Goal: Task Accomplishment & Management: Use online tool/utility

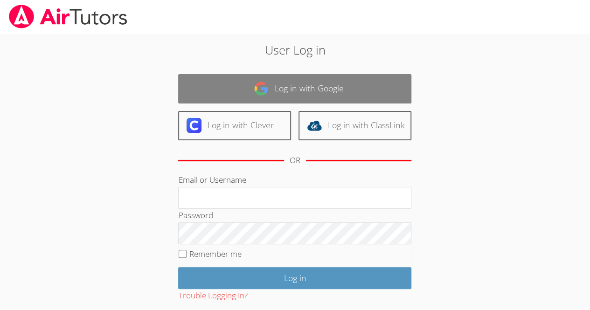
click at [232, 93] on link "Log in with Google" at bounding box center [294, 88] width 233 height 29
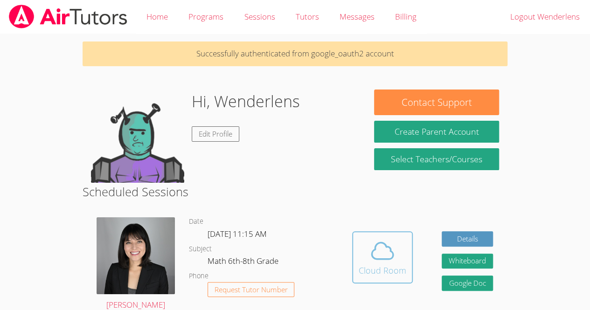
click at [383, 256] on icon at bounding box center [382, 251] width 26 height 26
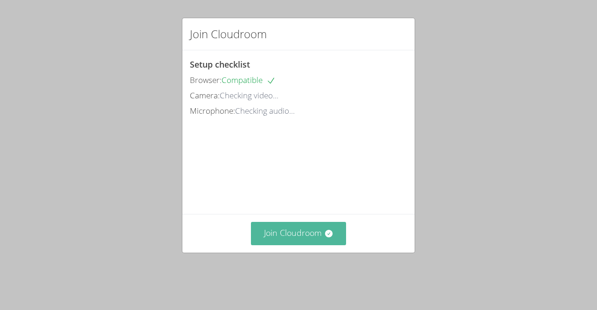
click at [314, 245] on button "Join Cloudroom" at bounding box center [299, 233] width 96 height 23
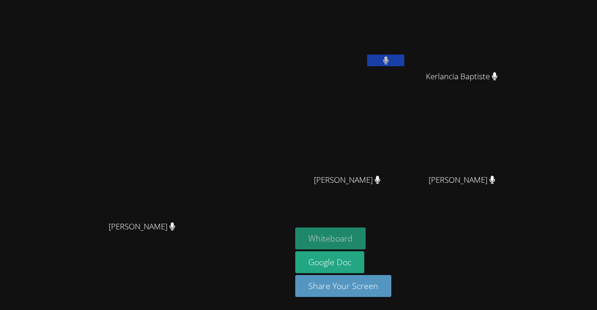
click at [366, 239] on button "Whiteboard" at bounding box center [330, 239] width 70 height 22
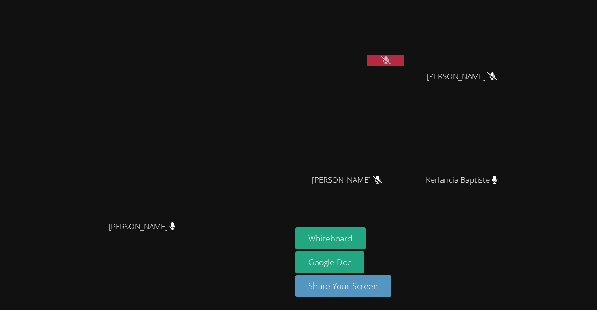
click at [404, 61] on button at bounding box center [385, 61] width 37 height 12
click at [389, 63] on icon at bounding box center [386, 60] width 6 height 8
click at [391, 64] on icon at bounding box center [386, 60] width 10 height 8
click at [216, 84] on video at bounding box center [146, 136] width 140 height 160
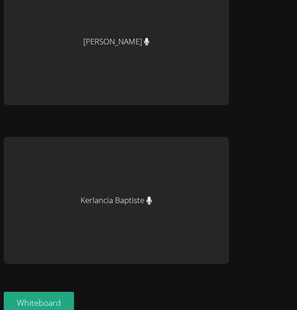
scroll to position [582, 0]
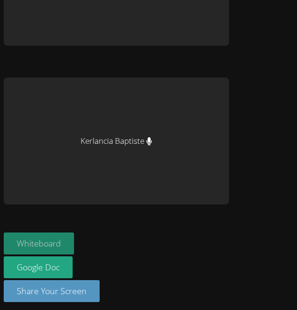
click at [53, 233] on button "Whiteboard" at bounding box center [39, 243] width 70 height 22
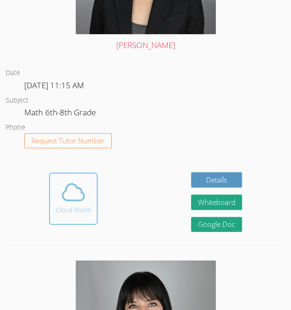
scroll to position [405, 0]
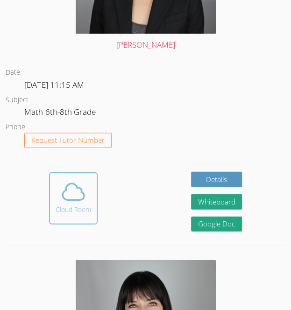
click at [90, 194] on span at bounding box center [72, 191] width 35 height 26
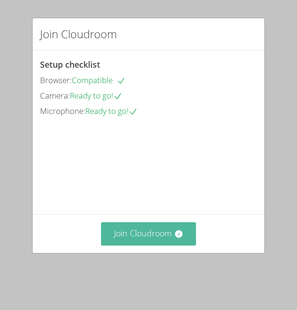
click at [150, 241] on button "Join Cloudroom" at bounding box center [149, 233] width 96 height 23
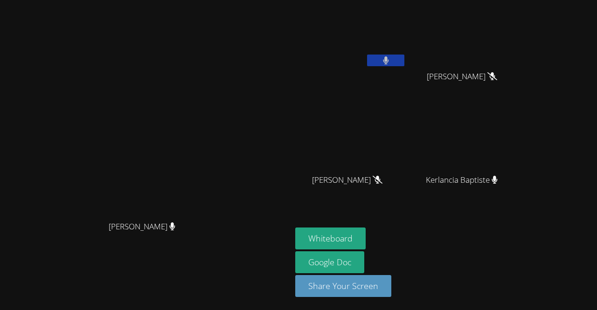
click at [297, 90] on div "Wenderlens Demosthene" at bounding box center [350, 54] width 111 height 100
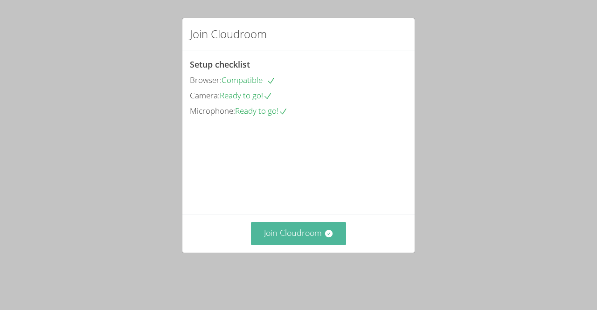
click at [299, 245] on button "Join Cloudroom" at bounding box center [299, 233] width 96 height 23
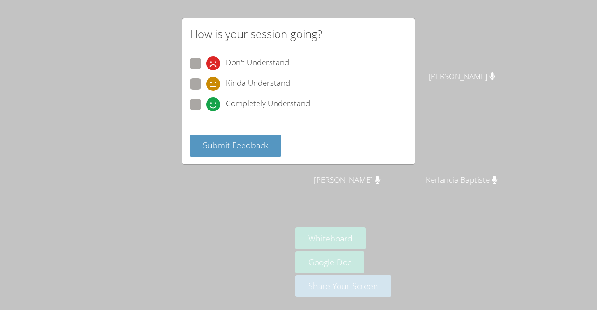
click at [229, 89] on span "Kinda Understand" at bounding box center [258, 84] width 64 height 14
click at [214, 86] on input "Kinda Understand" at bounding box center [210, 82] width 8 height 8
radio input "true"
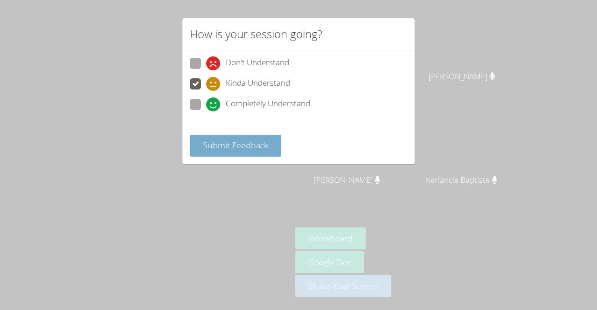
click at [243, 145] on span "Submit Feedback" at bounding box center [235, 144] width 65 height 11
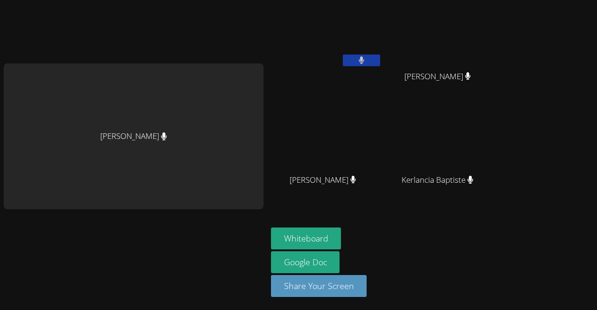
click at [448, 125] on video at bounding box center [441, 138] width 111 height 62
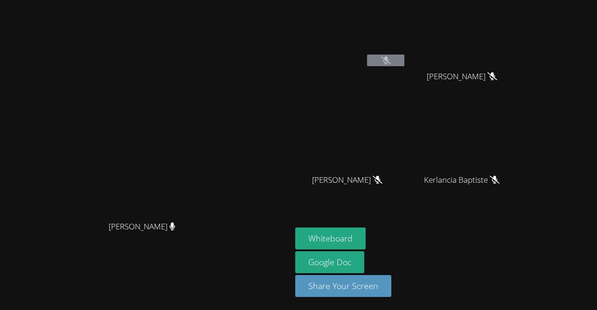
click at [404, 64] on button at bounding box center [385, 61] width 37 height 12
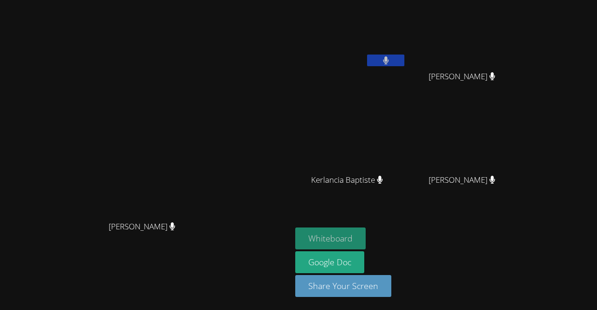
click at [366, 239] on button "Whiteboard" at bounding box center [330, 239] width 70 height 22
